Goal: Transaction & Acquisition: Purchase product/service

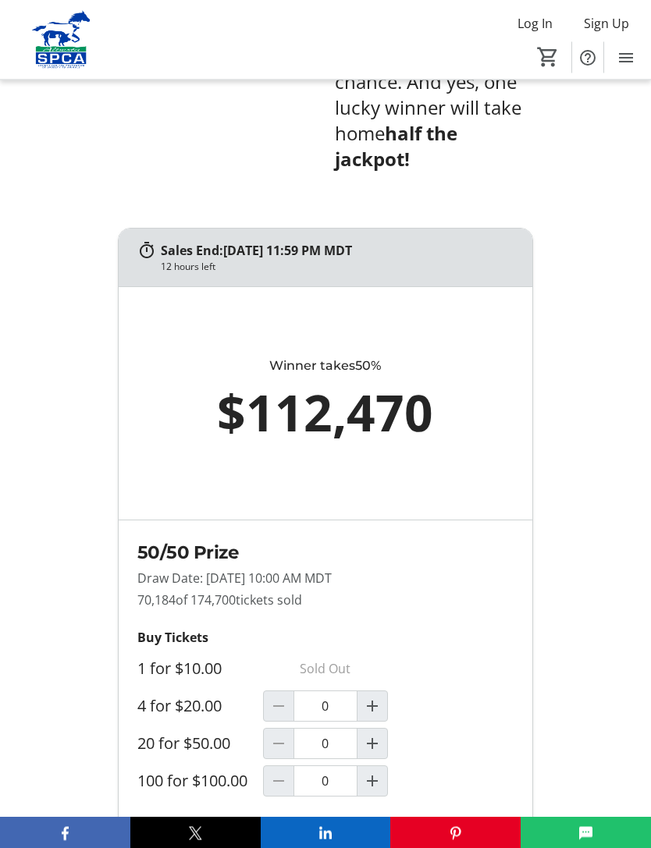
scroll to position [1057, 0]
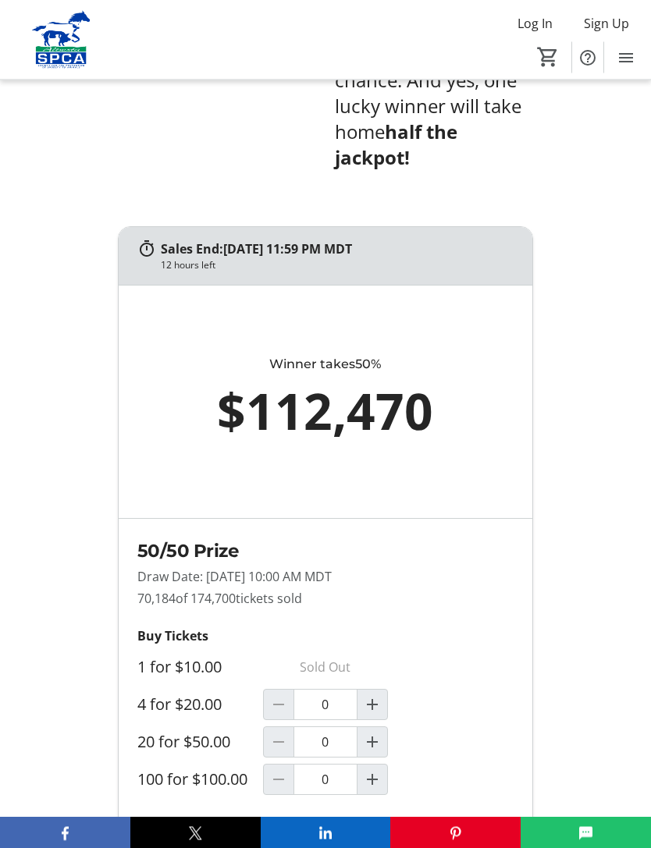
click at [374, 715] on mat-icon "Increment by one" at bounding box center [372, 705] width 19 height 19
type input "1"
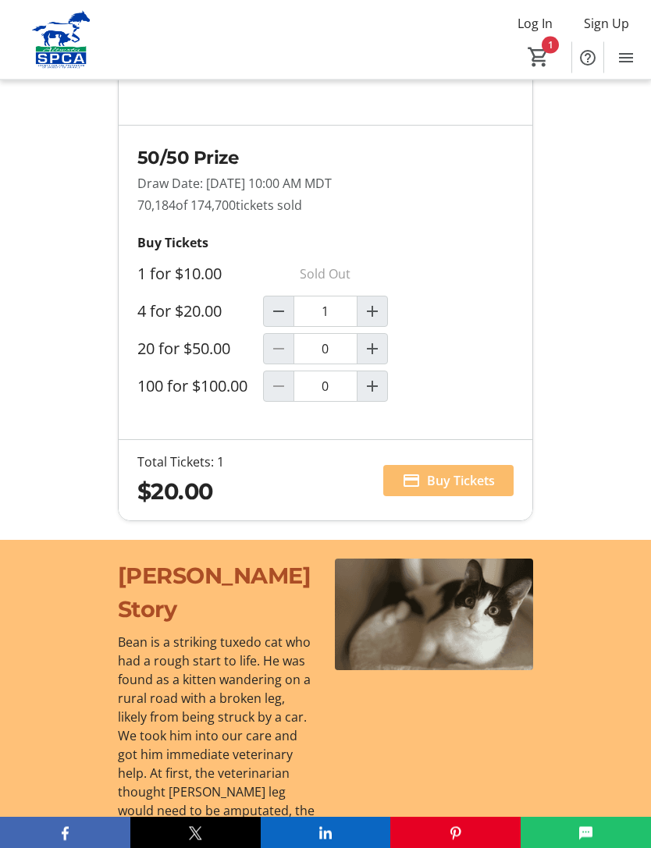
scroll to position [1451, 0]
click at [452, 490] on span "Buy Tickets" at bounding box center [461, 480] width 68 height 19
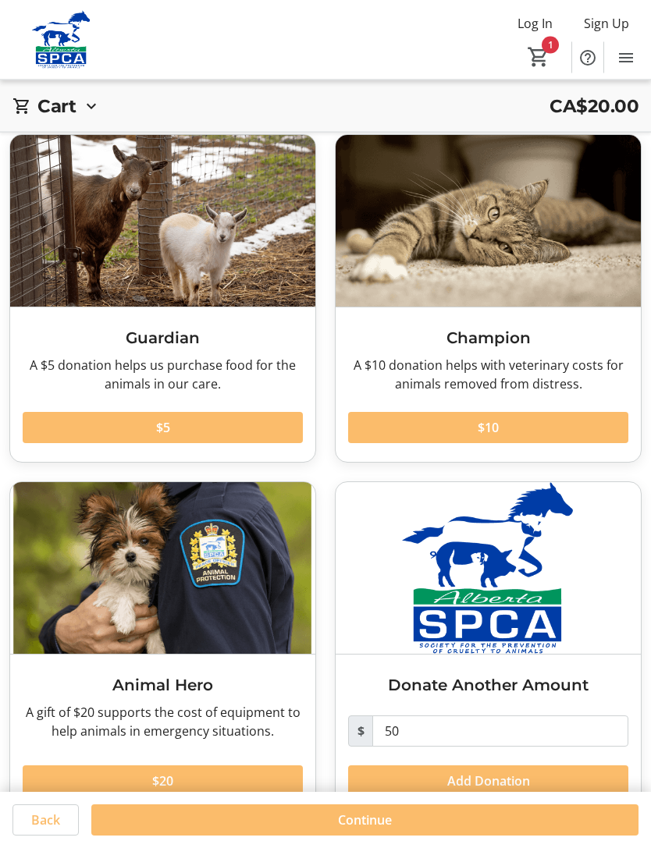
scroll to position [56, 0]
click at [394, 839] on span at bounding box center [364, 820] width 547 height 37
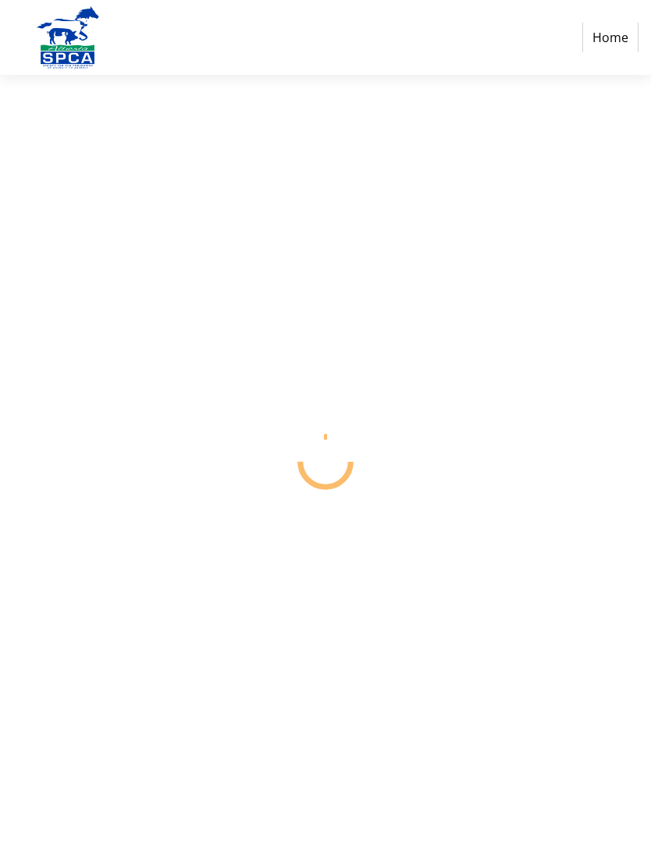
select select "CA"
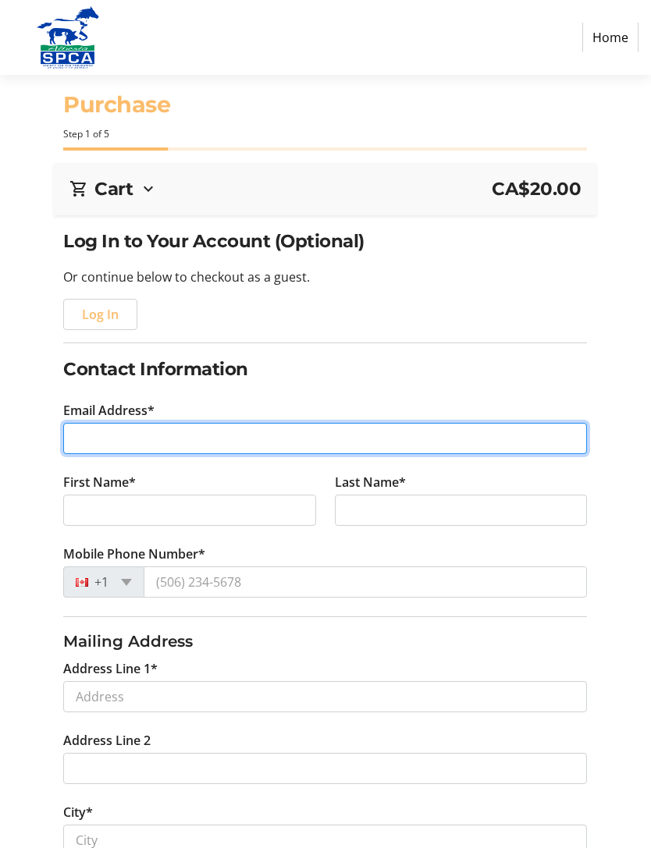
click at [141, 448] on input "Email Address*" at bounding box center [325, 438] width 524 height 31
type input "[EMAIL_ADDRESS][PERSON_NAME][DOMAIN_NAME]"
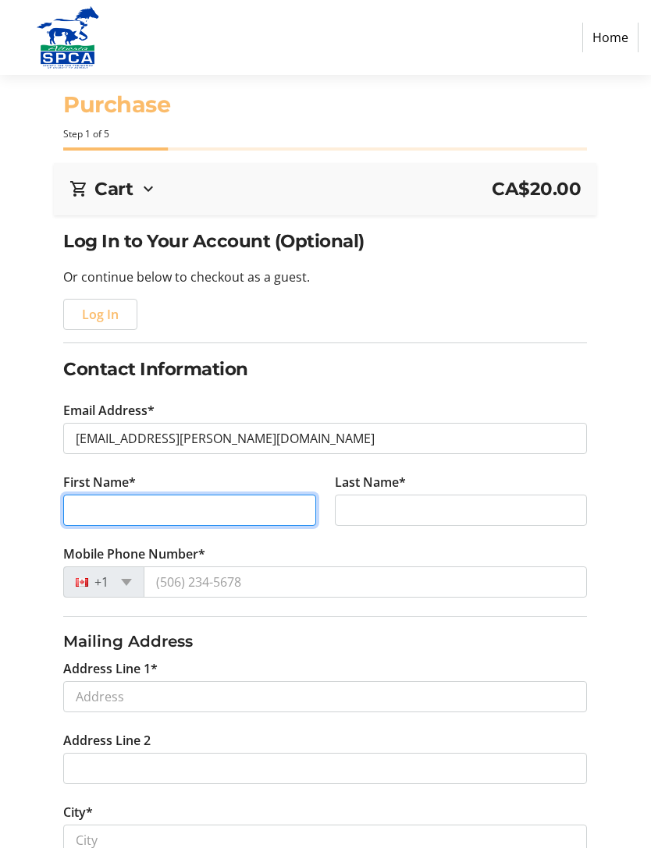
type input "[PERSON_NAME]"
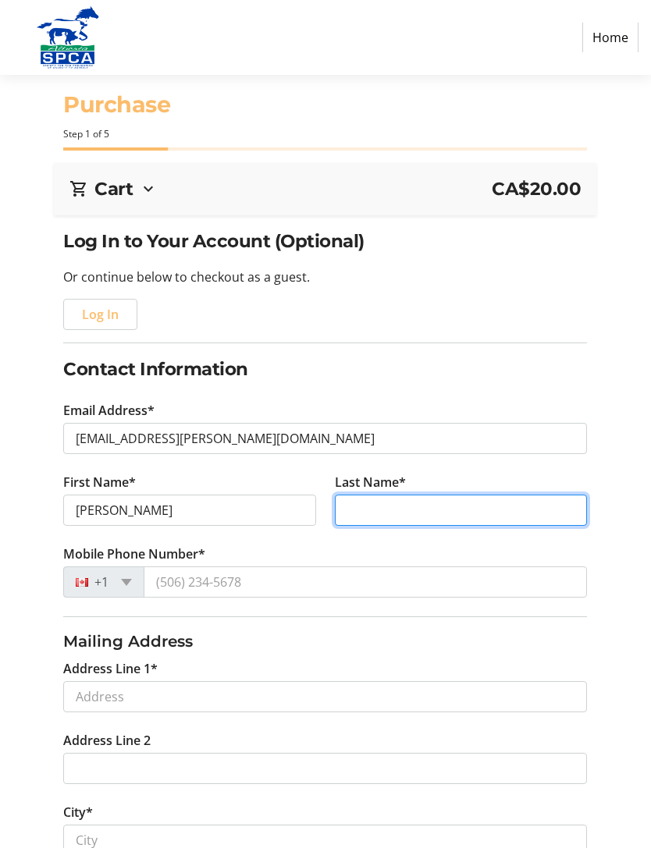
type input "[PERSON_NAME]"
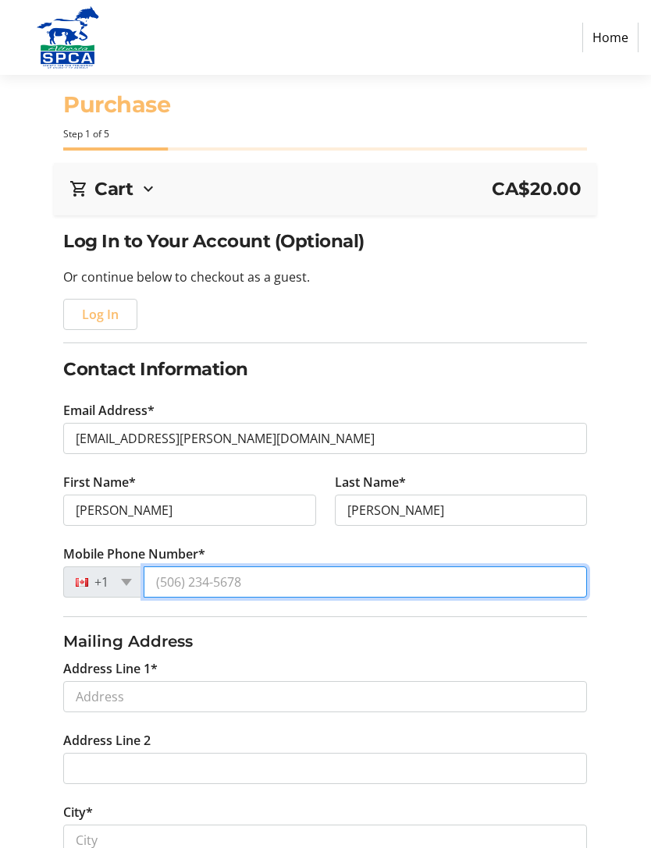
click at [220, 586] on input "Mobile Phone Number*" at bounding box center [365, 582] width 443 height 31
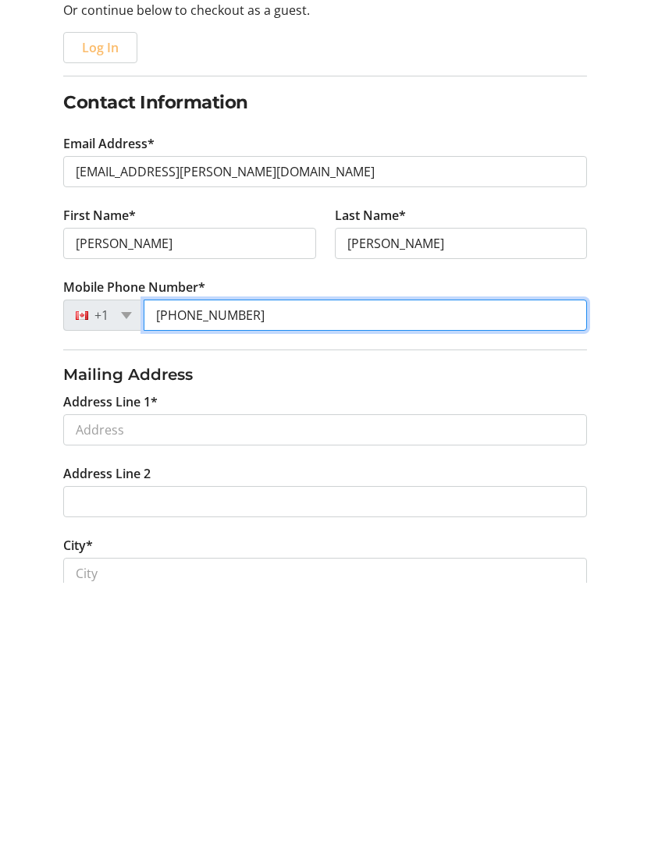
scroll to position [6, 0]
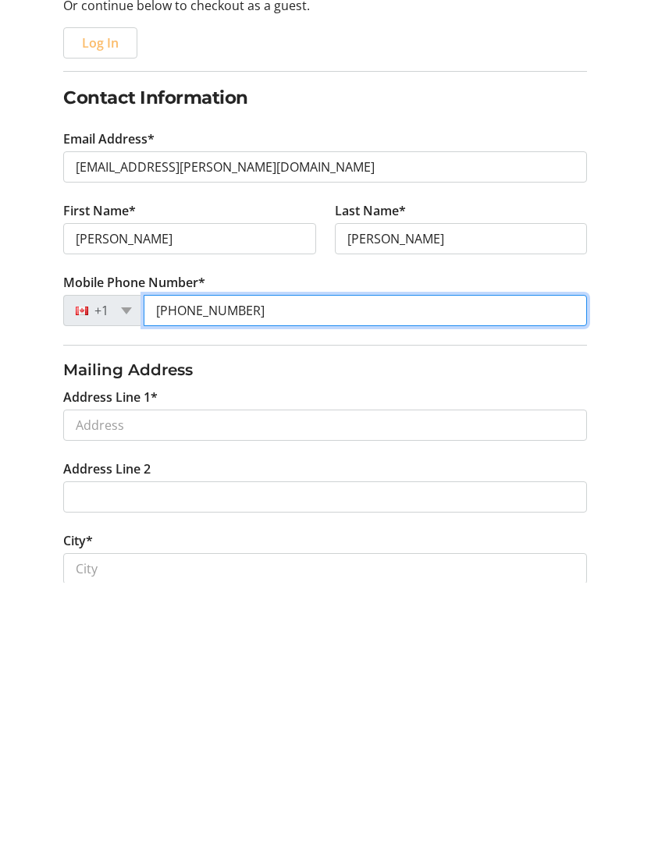
type input "[PHONE_NUMBER]"
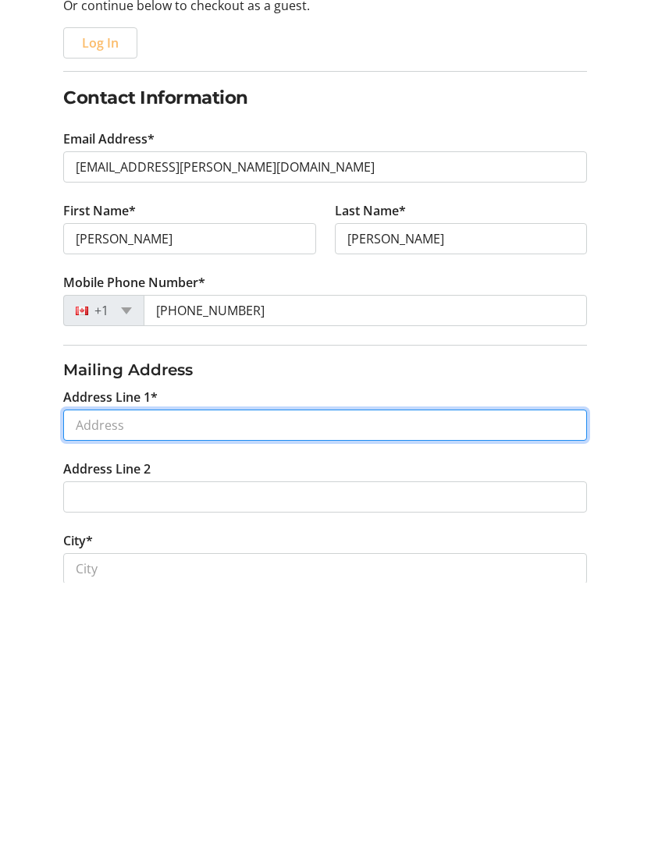
click at [181, 675] on input "Address Line 1*" at bounding box center [325, 690] width 524 height 31
type input "[STREET_ADDRESS][PERSON_NAME]"
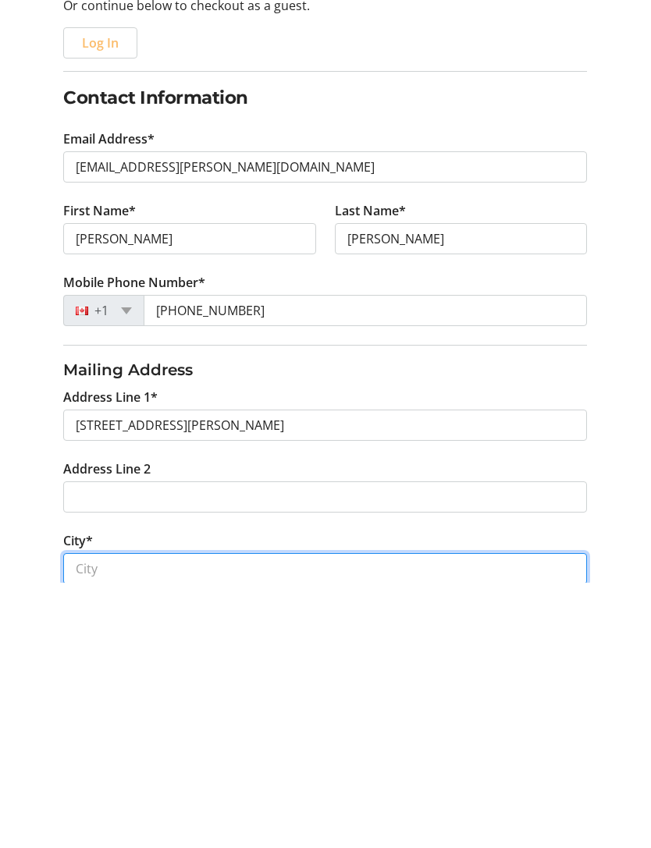
type input "[GEOGRAPHIC_DATA]"
select select "AB"
type input "T6R 0E3"
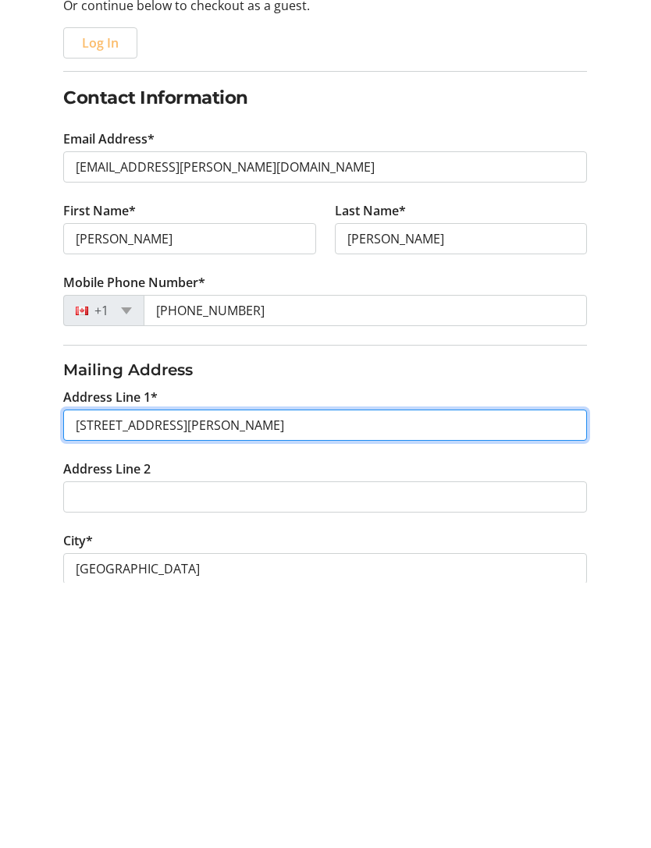
click at [110, 675] on input "[STREET_ADDRESS][PERSON_NAME]" at bounding box center [325, 690] width 524 height 31
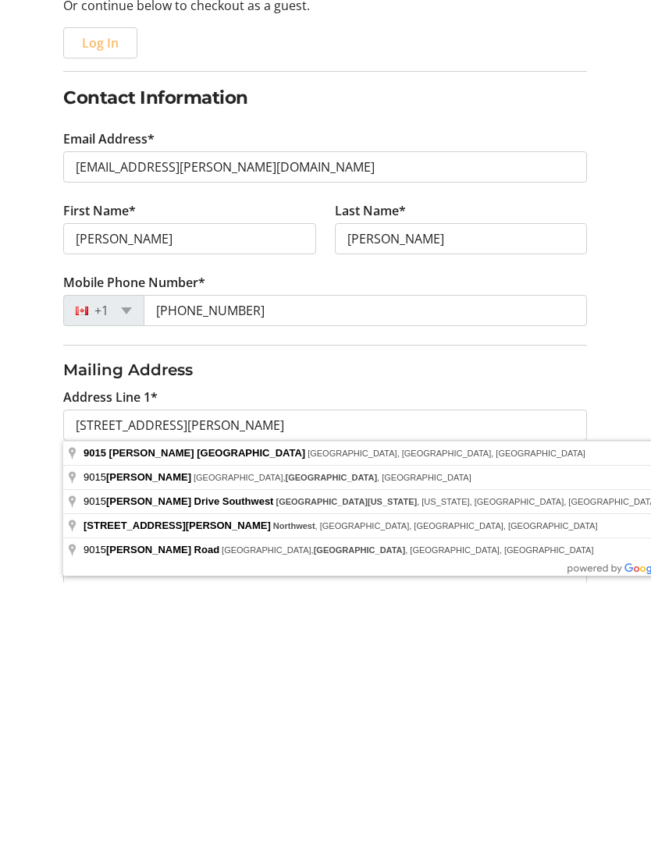
type input "[STREET_ADDRESS][PERSON_NAME]"
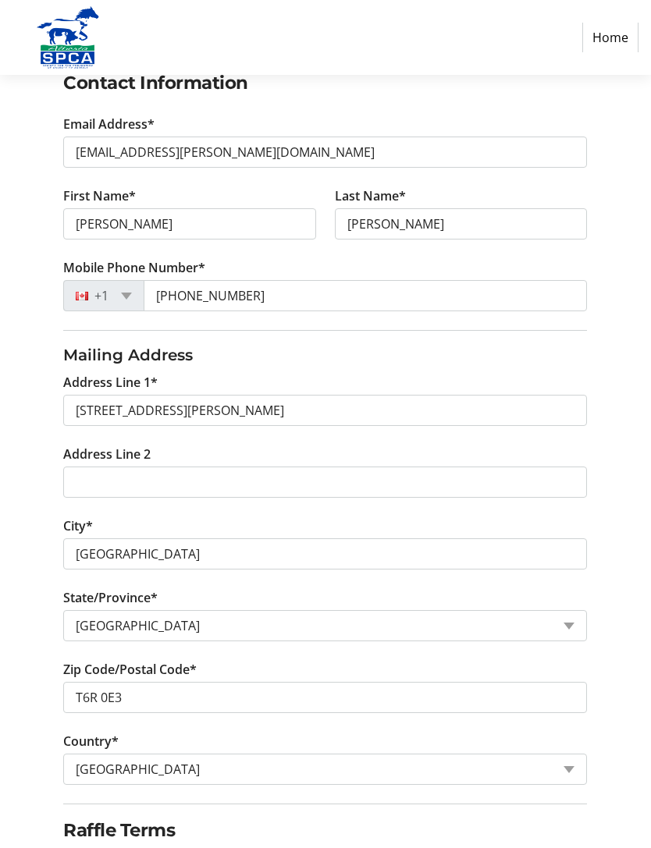
scroll to position [369, 0]
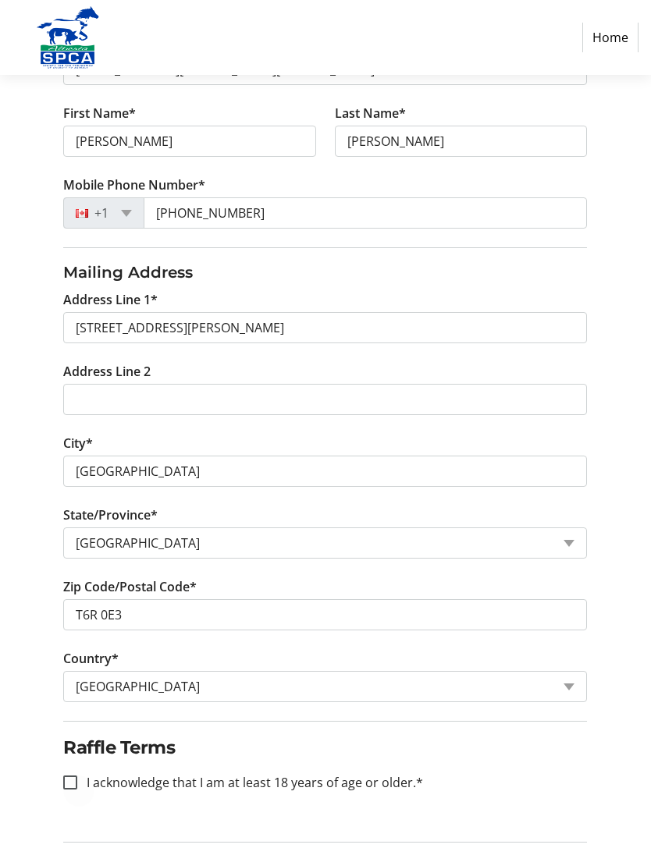
click at [78, 781] on div at bounding box center [70, 782] width 37 height 37
checkbox input "true"
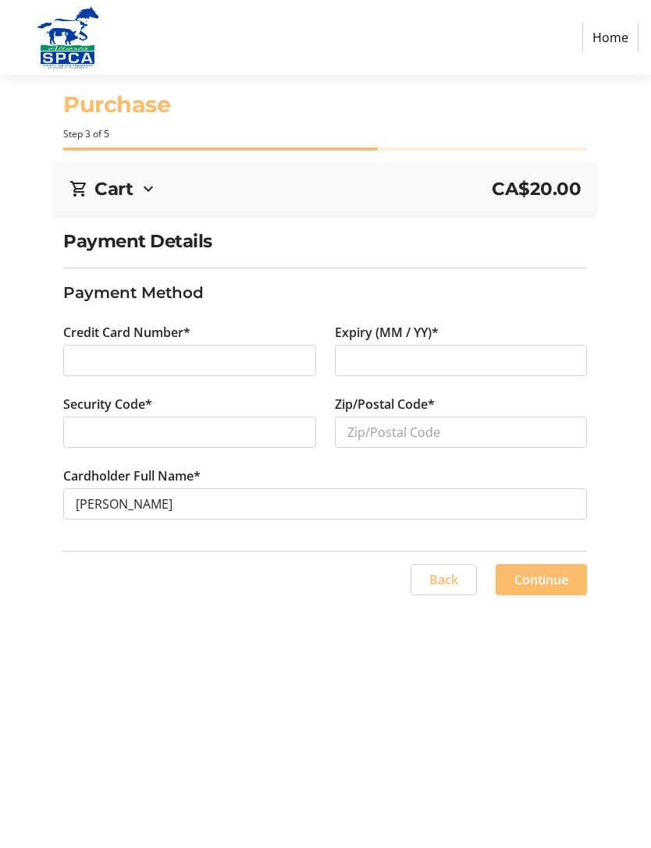
click at [394, 371] on div at bounding box center [461, 360] width 253 height 31
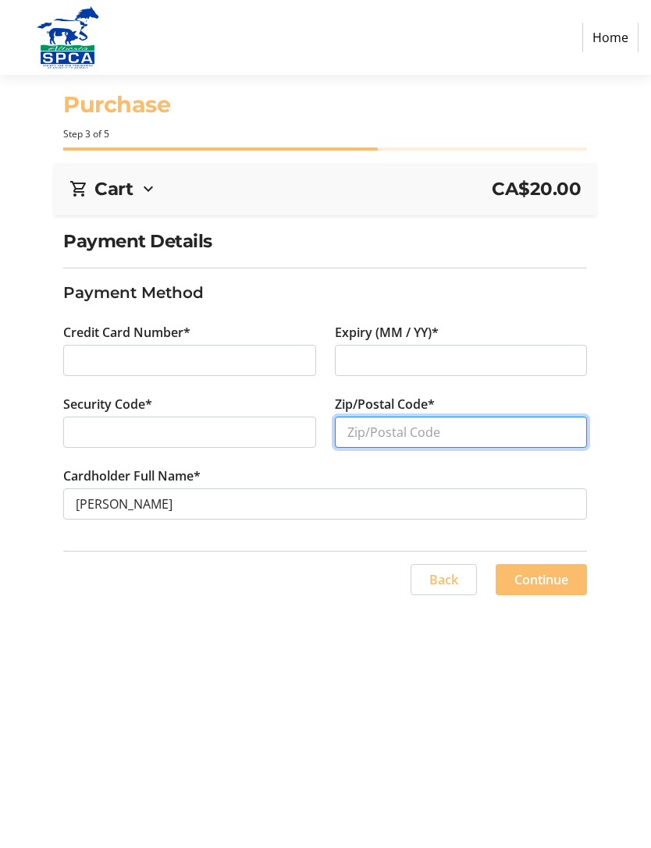
click at [382, 440] on input "Zip/Postal Code*" at bounding box center [461, 432] width 253 height 31
type input "T6R 0E3"
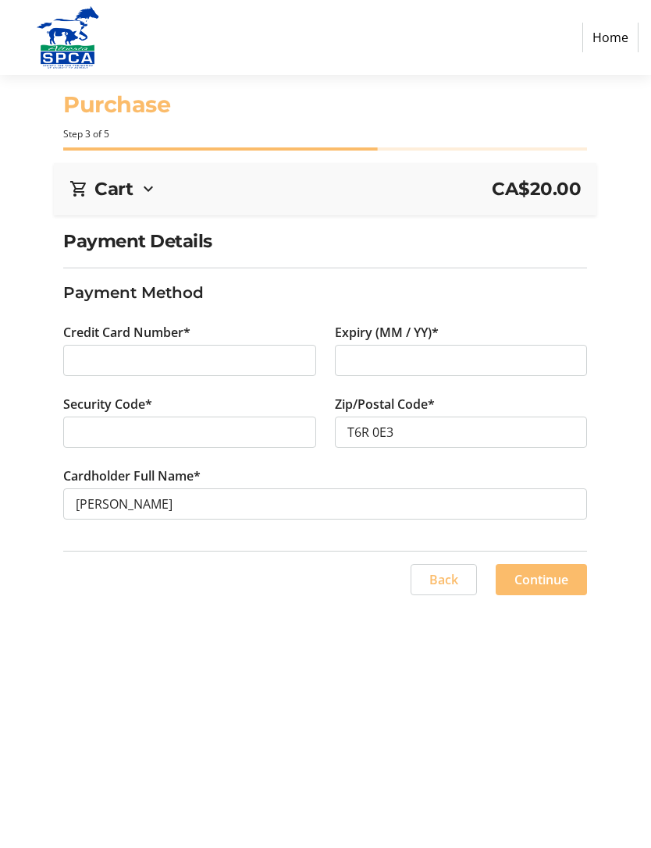
click at [544, 589] on span at bounding box center [541, 579] width 91 height 37
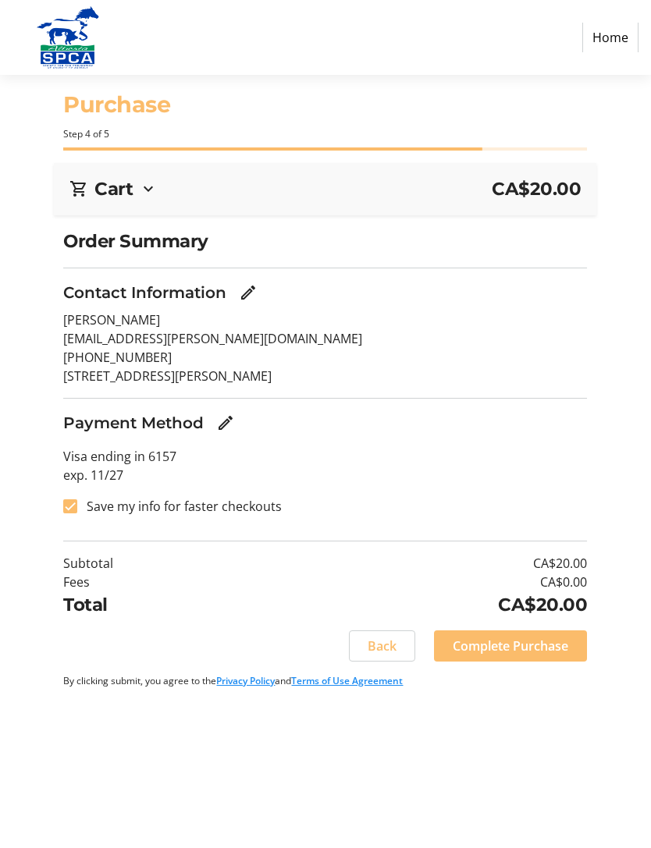
click at [489, 649] on span "Complete Purchase" at bounding box center [511, 646] width 116 height 19
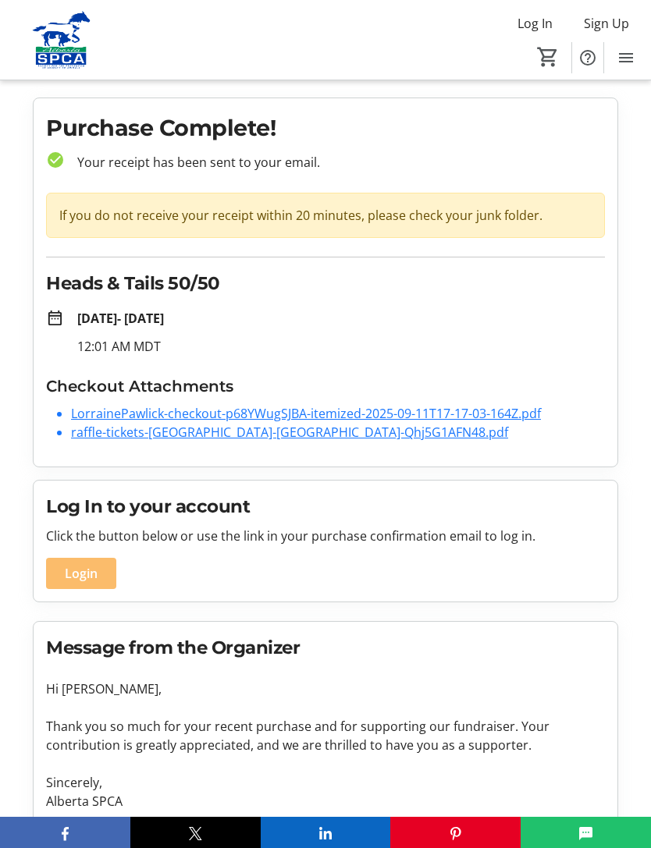
click at [251, 439] on link "raffle-tickets-[GEOGRAPHIC_DATA]-[GEOGRAPHIC_DATA]-Qhj5G1AFN48.pdf" at bounding box center [289, 432] width 437 height 17
click at [304, 427] on link "raffle-tickets-[GEOGRAPHIC_DATA]-[GEOGRAPHIC_DATA]-Qhj5G1AFN48.pdf" at bounding box center [289, 432] width 437 height 17
